Goal: Use online tool/utility: Utilize a website feature to perform a specific function

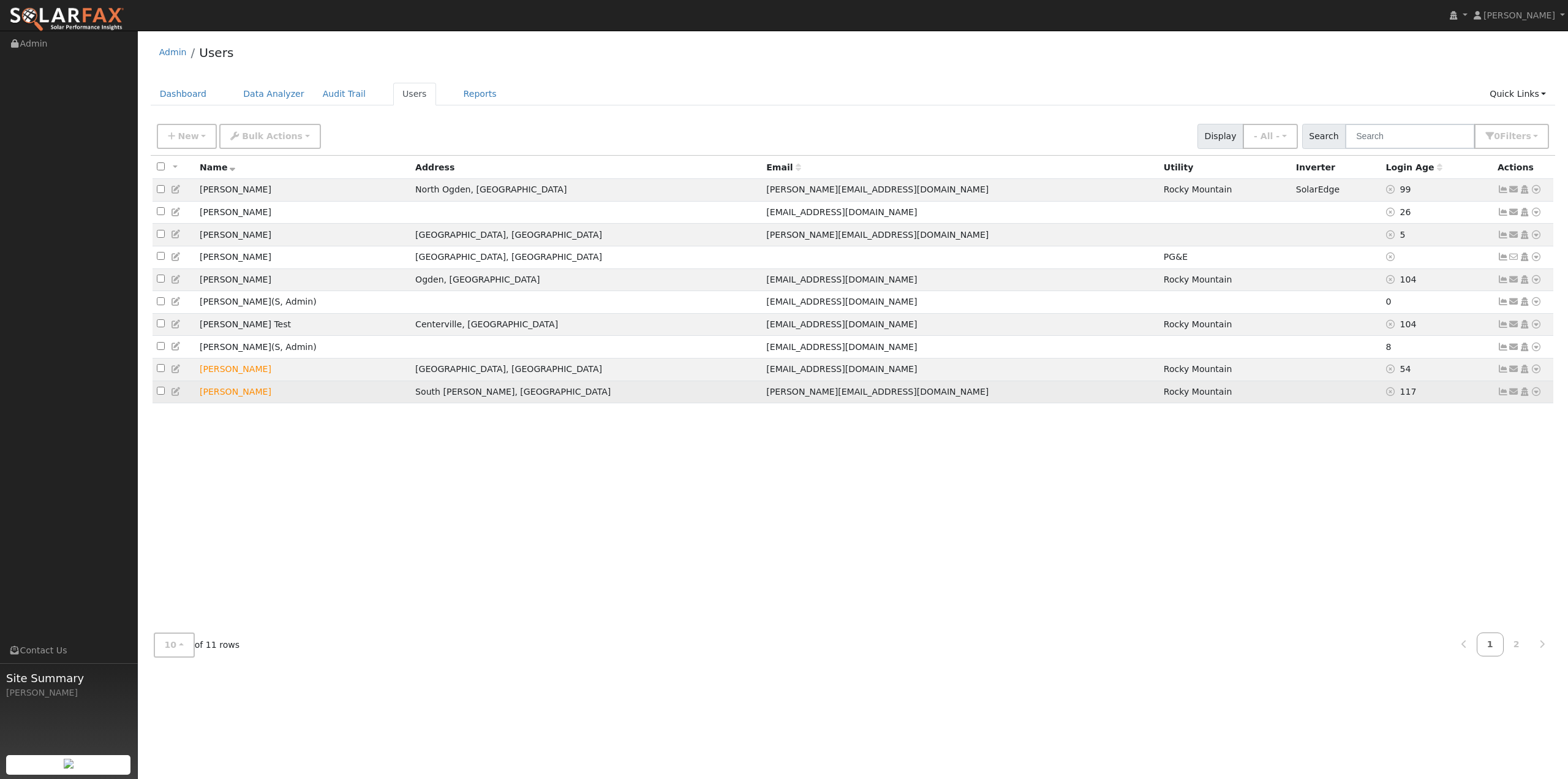
click at [1535, 396] on icon at bounding box center [1536, 392] width 11 height 9
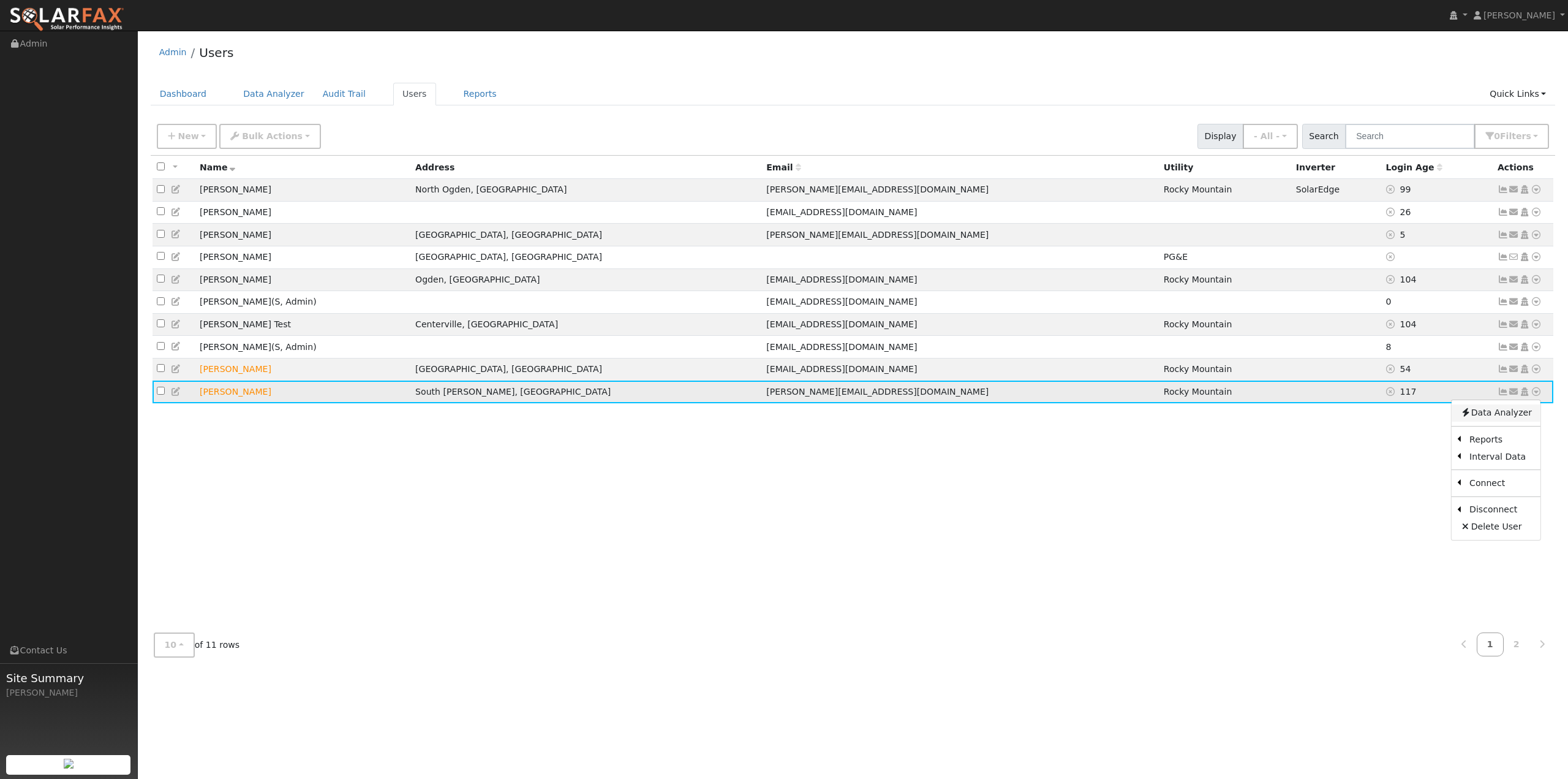
click at [1529, 421] on link "Data Analyzer" at bounding box center [1496, 413] width 89 height 17
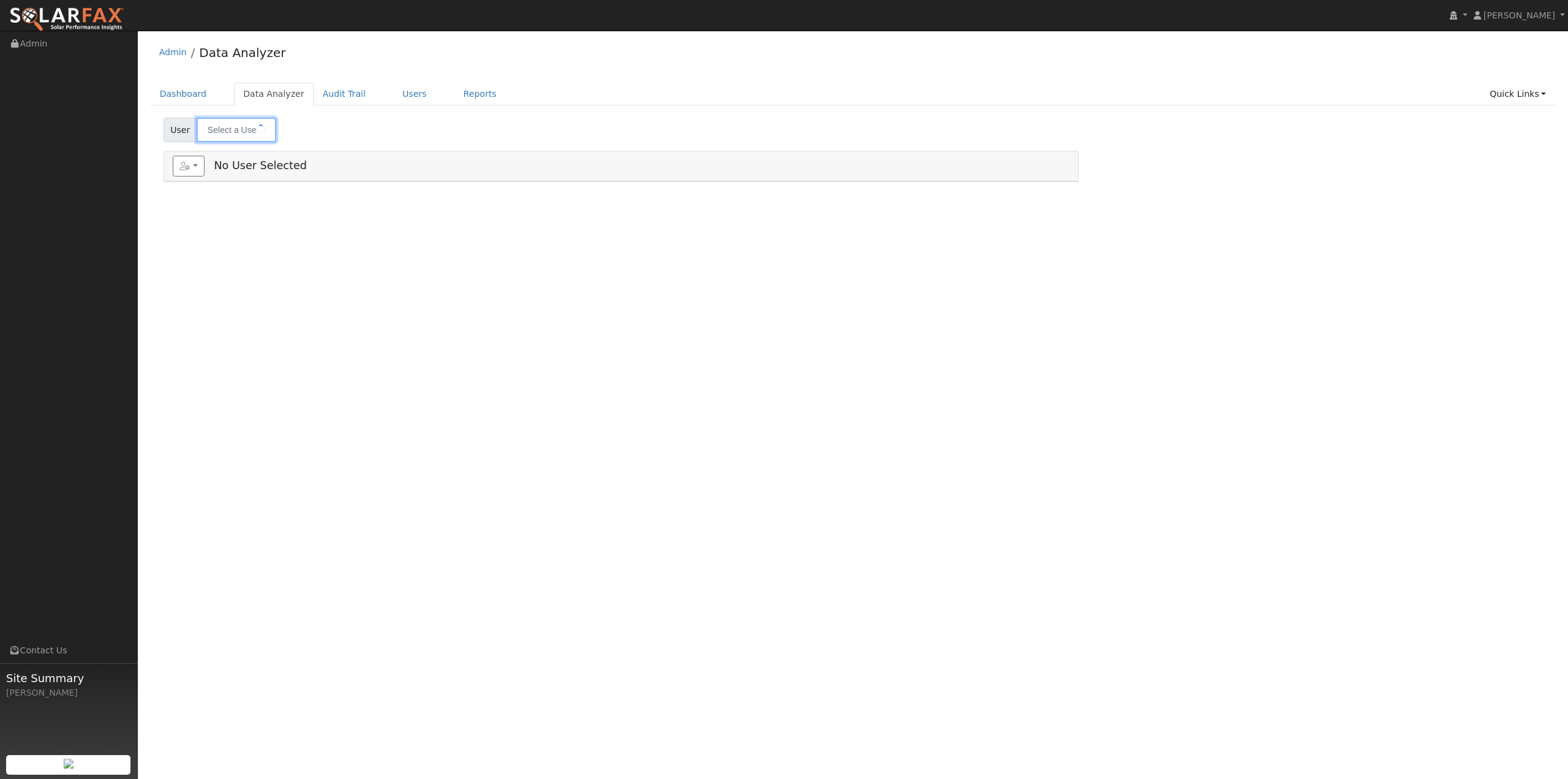
type input "[PERSON_NAME]"
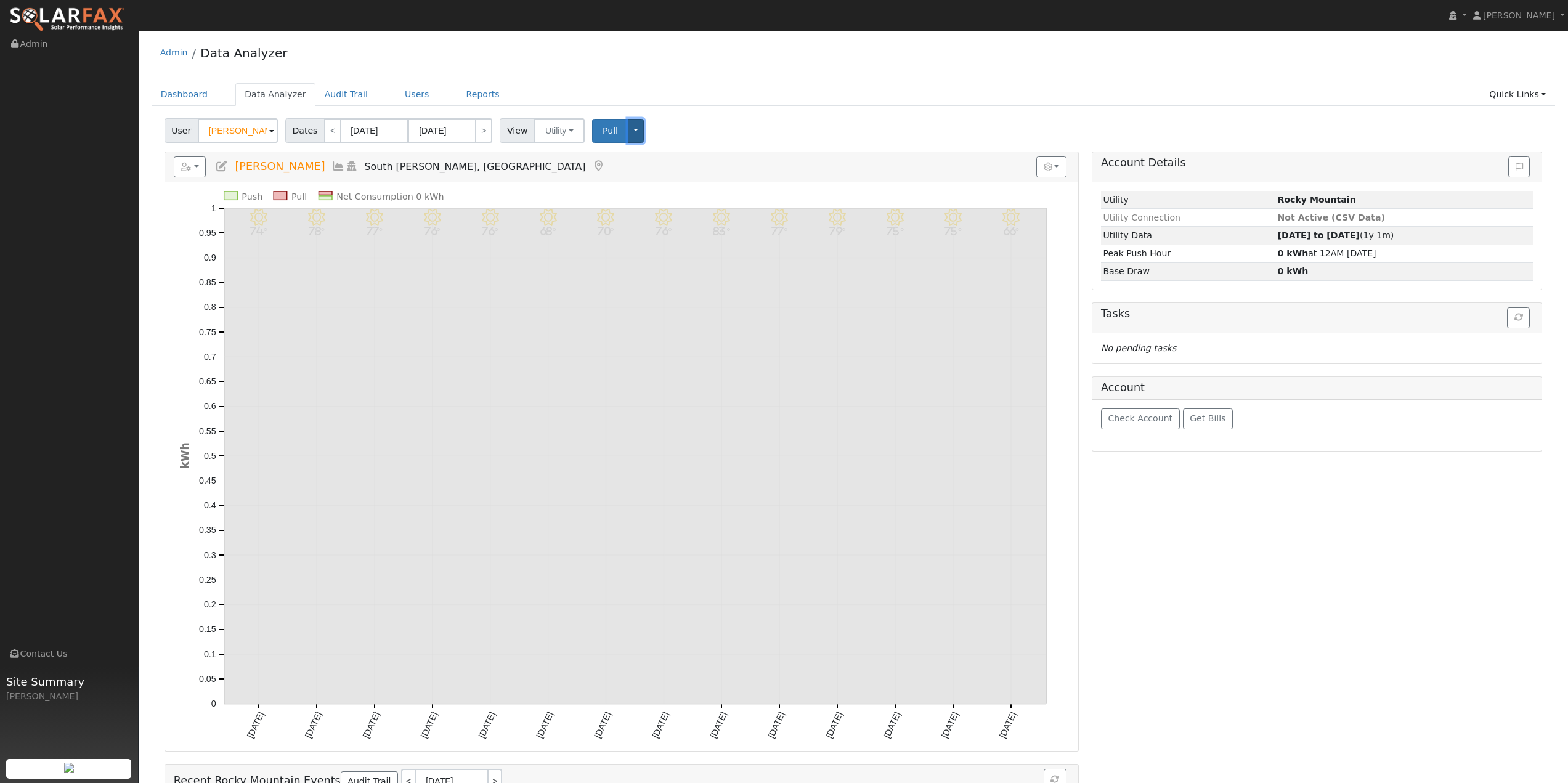
click at [628, 130] on button "Toggle Dropdown" at bounding box center [636, 131] width 16 height 24
click at [710, 122] on div "User Tyler Saucer Account Default Account Default Account 8011 South 2350 East,…" at bounding box center [853, 128] width 1383 height 29
click at [560, 129] on button "Utility" at bounding box center [559, 131] width 50 height 25
click at [553, 171] on link "Solar" at bounding box center [576, 175] width 86 height 17
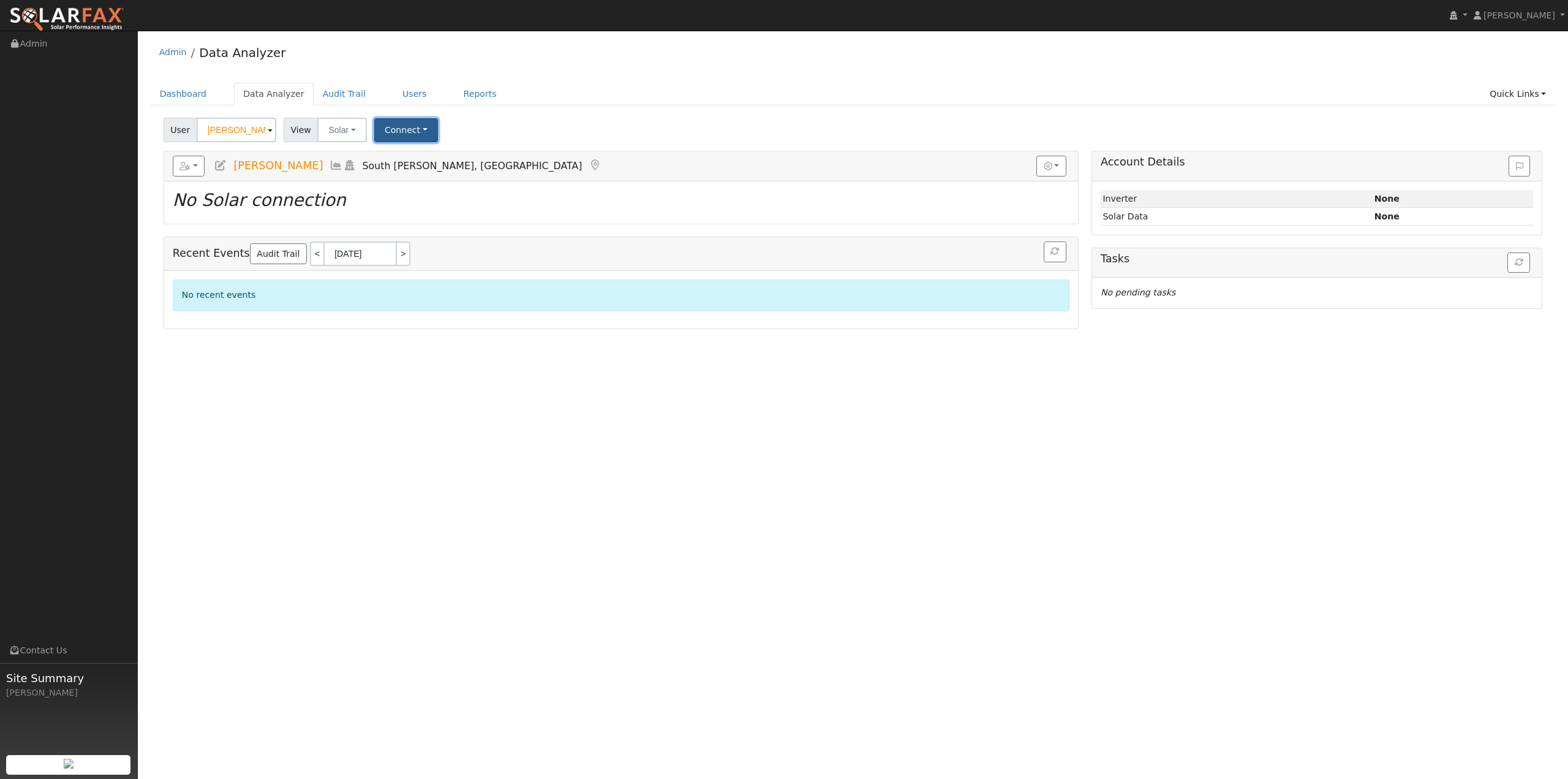
click at [403, 133] on button "Connect" at bounding box center [406, 130] width 64 height 24
click at [408, 157] on link "Select a Provider" at bounding box center [422, 156] width 95 height 17
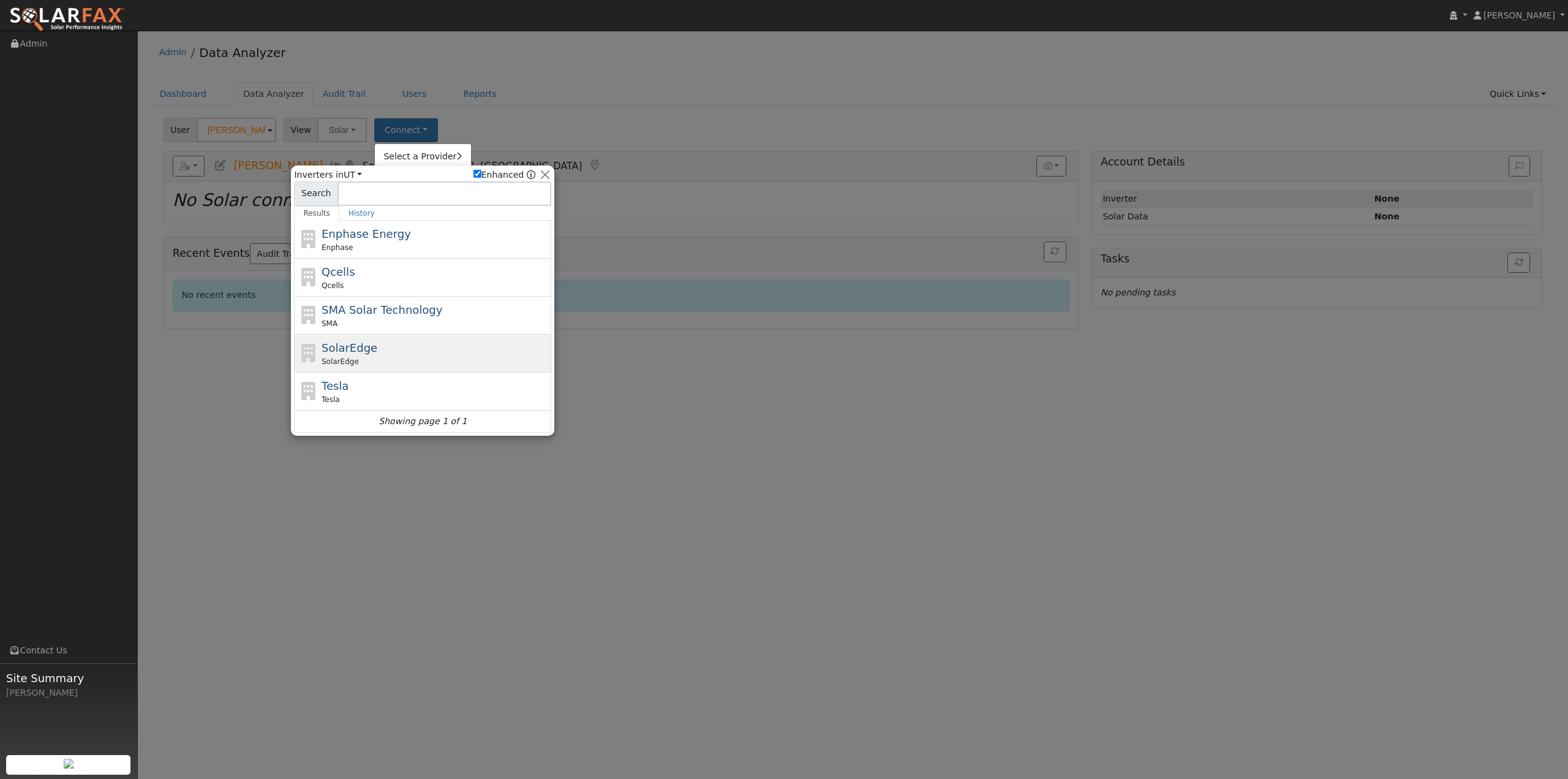
click at [360, 350] on div "SolarEdge SolarEdge" at bounding box center [435, 353] width 227 height 28
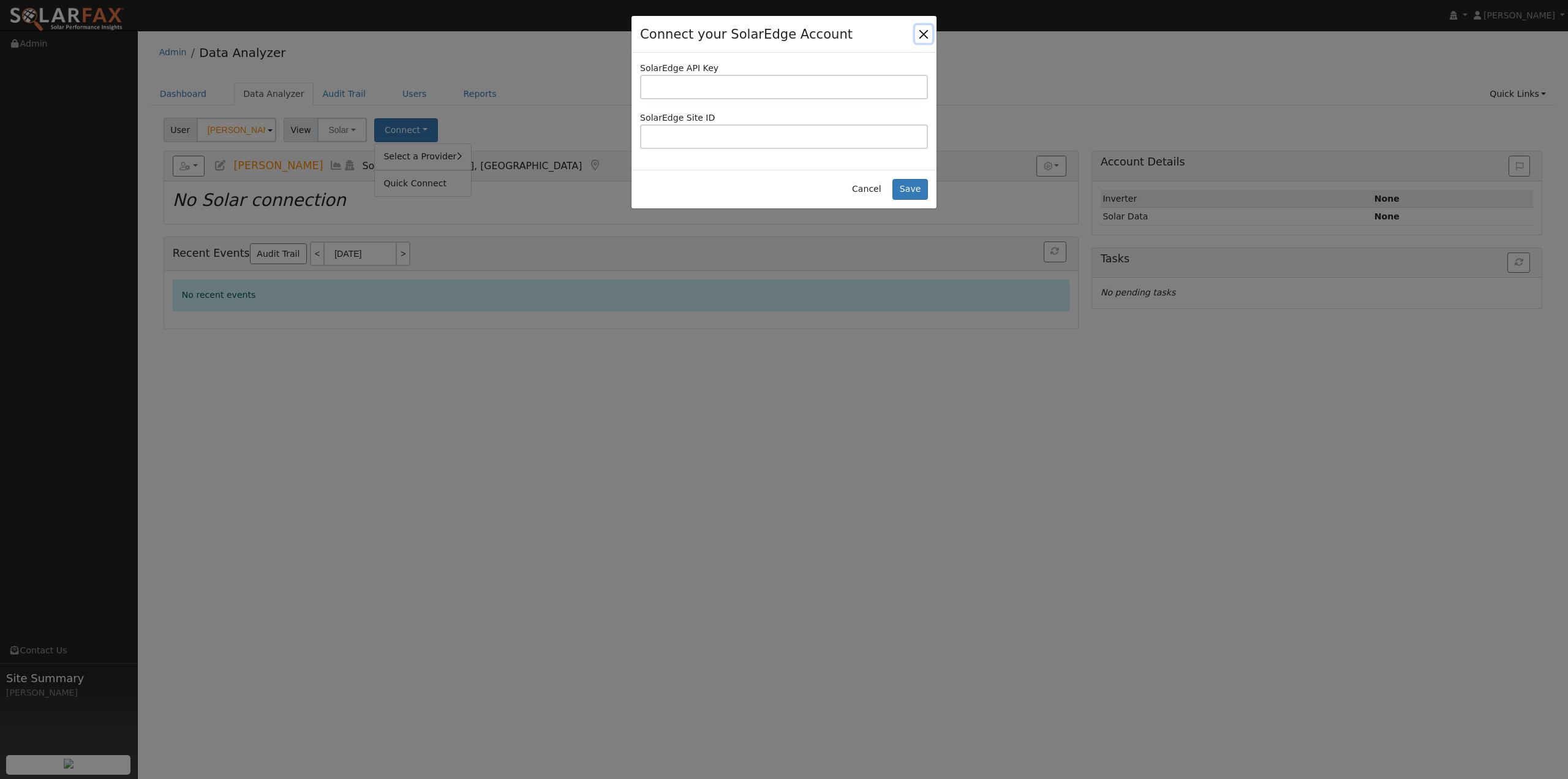
drag, startPoint x: 923, startPoint y: 35, endPoint x: 910, endPoint y: 33, distance: 13.2
click at [923, 35] on button "Close" at bounding box center [923, 33] width 17 height 17
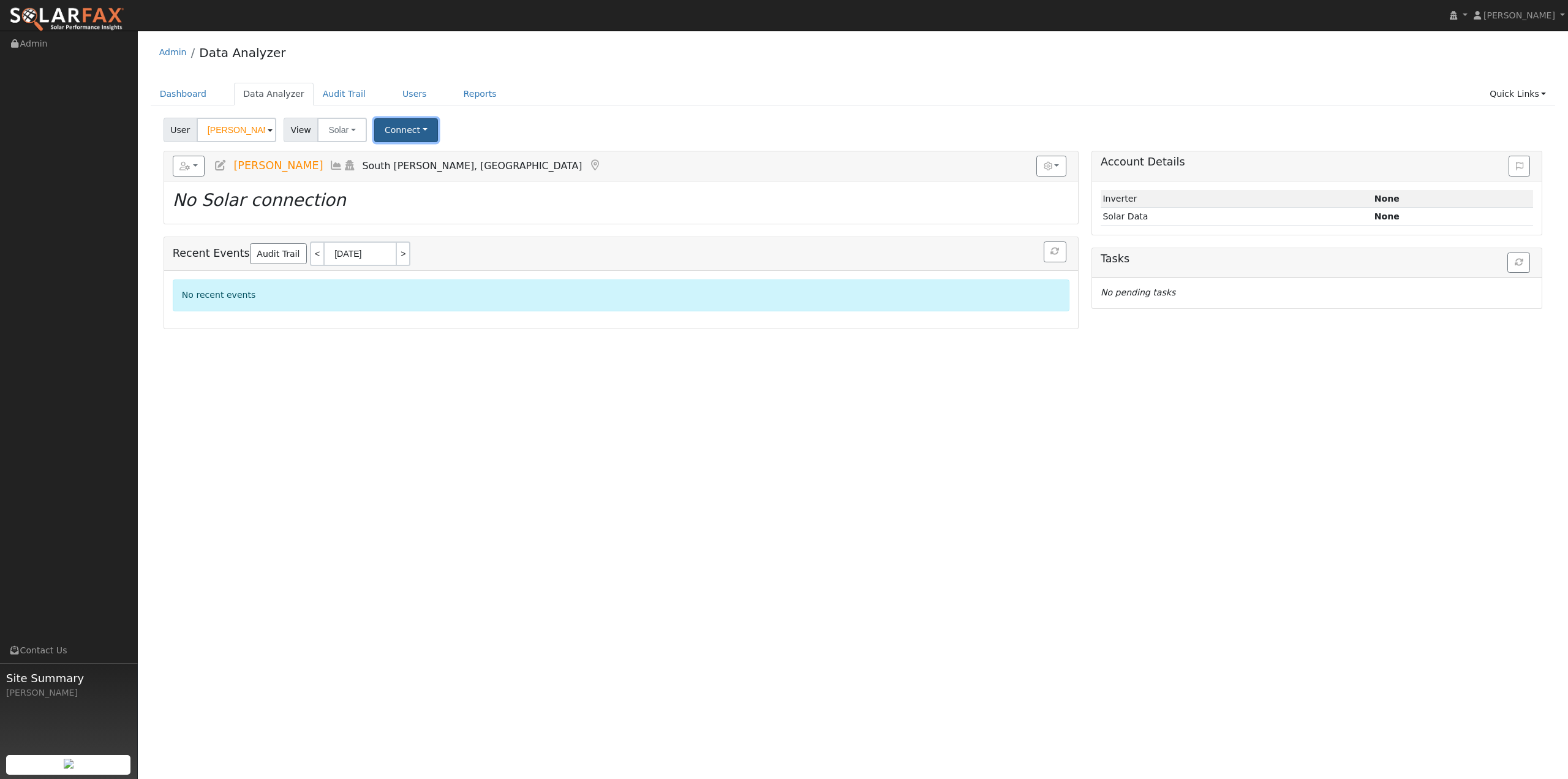
click at [377, 127] on button "Connect" at bounding box center [406, 130] width 64 height 24
click at [389, 163] on link "Select a Provider" at bounding box center [422, 156] width 95 height 17
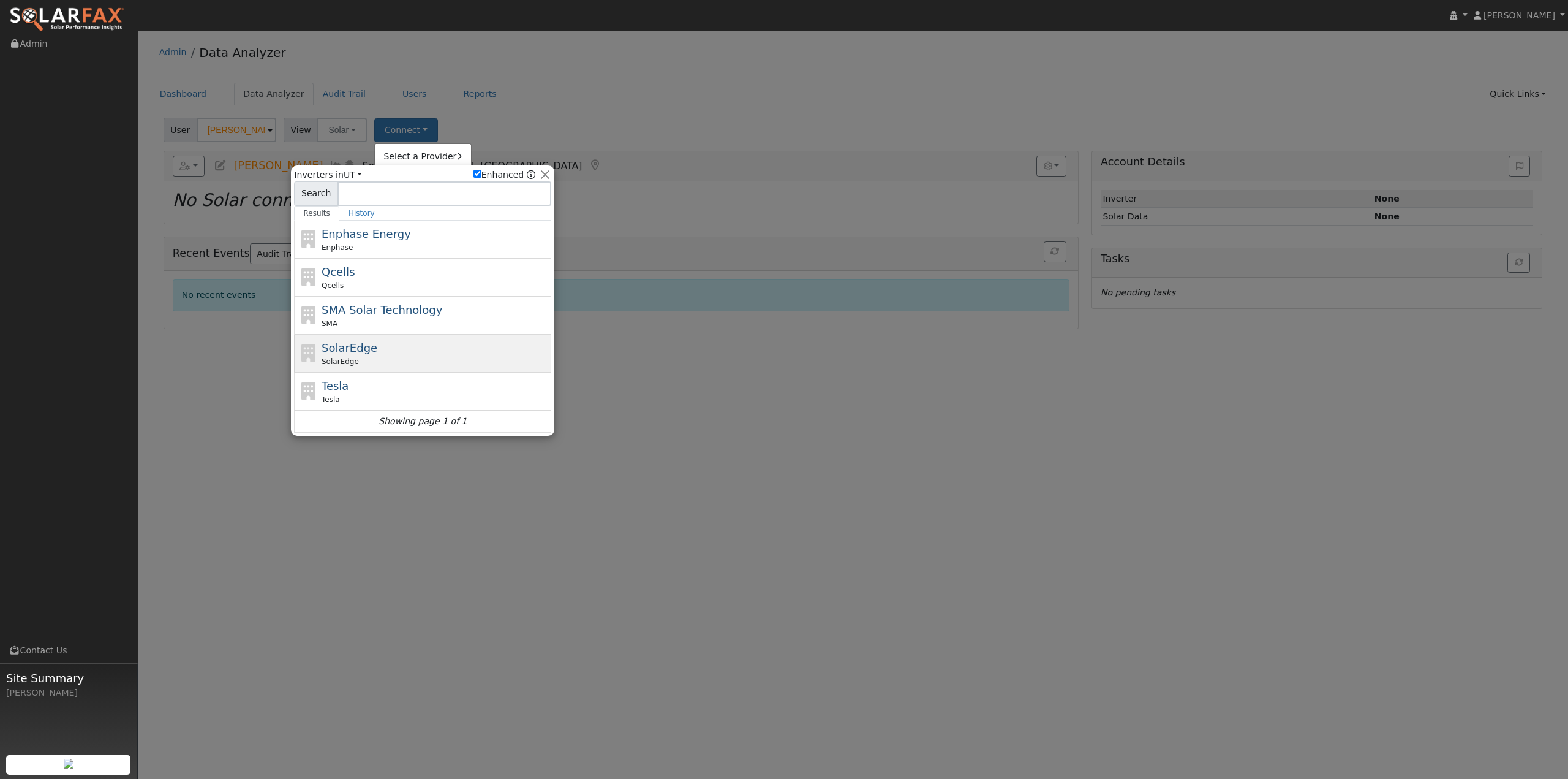
click at [368, 350] on div "SolarEdge SolarEdge" at bounding box center [435, 353] width 227 height 28
